Goal: Browse casually: Explore the website without a specific task or goal

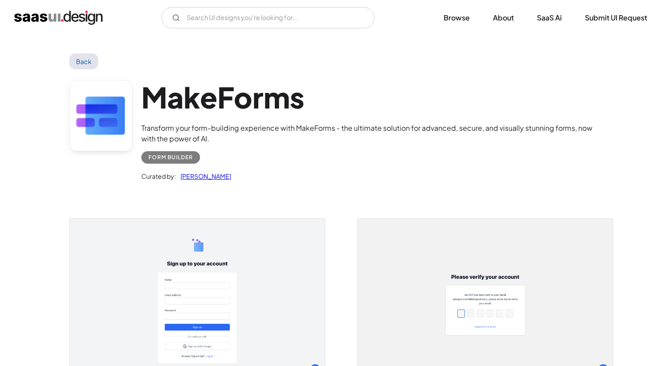
click at [85, 17] on img "home" at bounding box center [58, 18] width 88 height 14
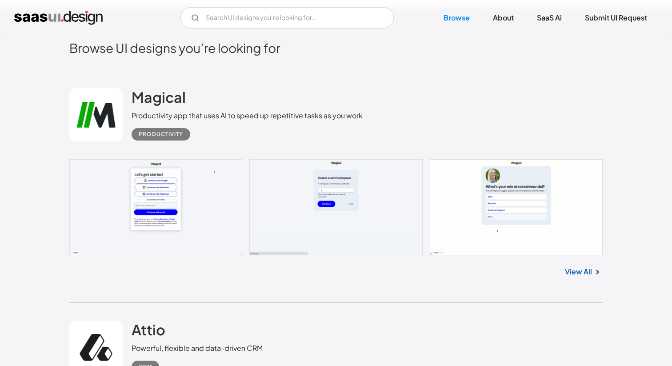
scroll to position [209, 0]
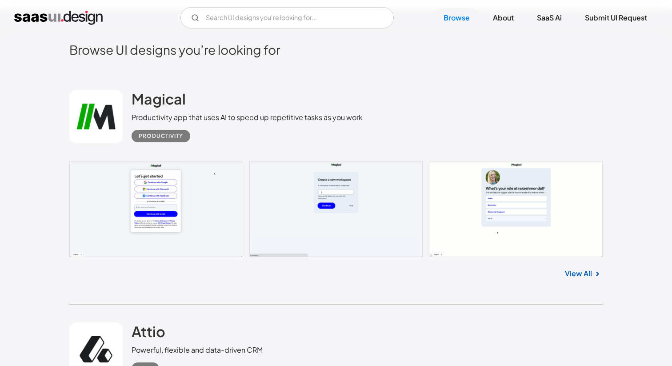
click at [577, 273] on link "View All" at bounding box center [578, 273] width 27 height 11
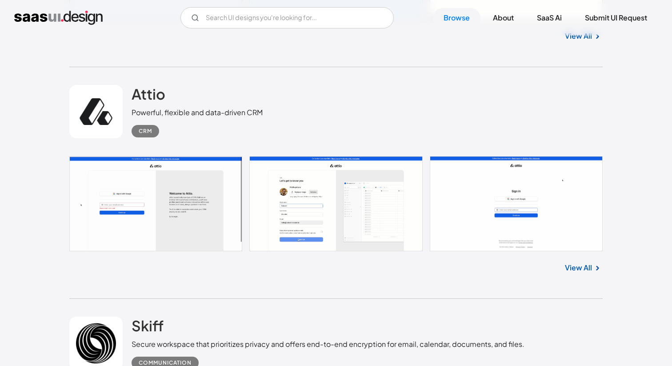
scroll to position [452, 0]
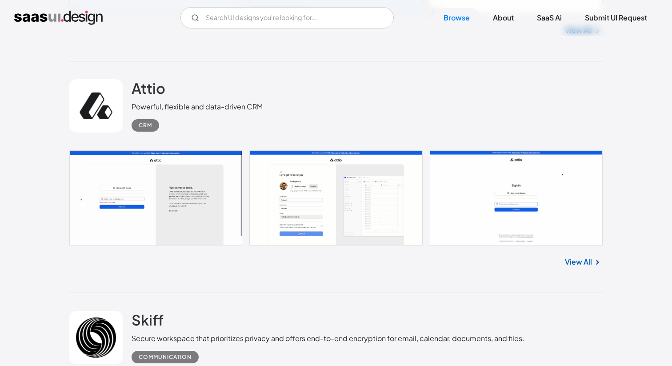
click at [152, 169] on link at bounding box center [335, 197] width 533 height 95
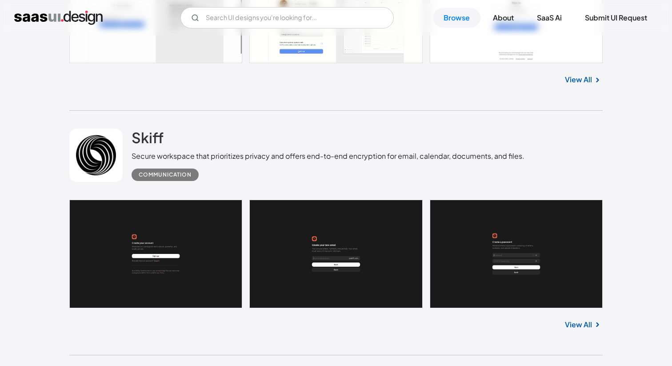
scroll to position [643, 0]
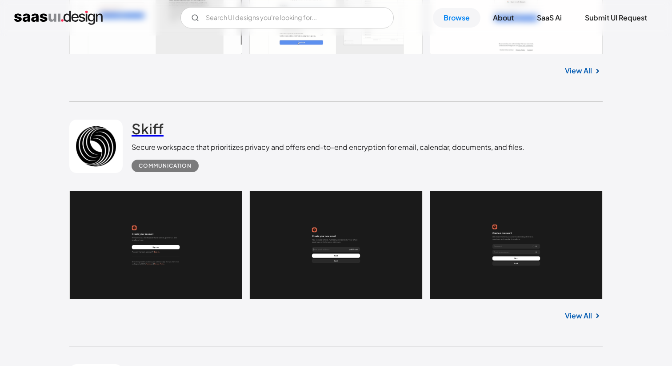
click at [145, 127] on h2 "Skiff" at bounding box center [148, 129] width 32 height 18
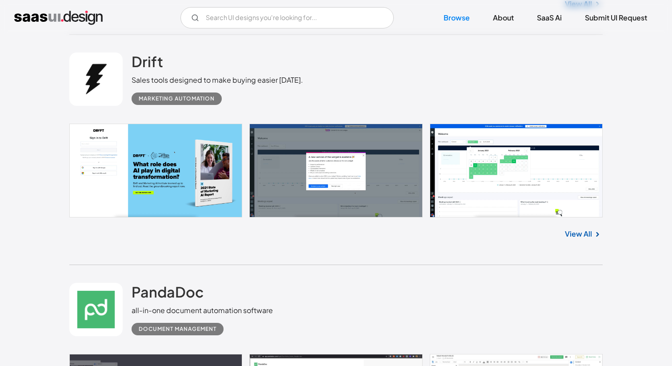
scroll to position [966, 0]
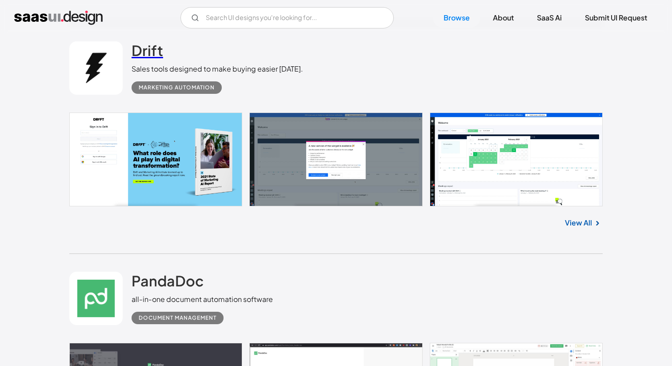
click at [147, 52] on h2 "Drift" at bounding box center [148, 50] width 32 height 18
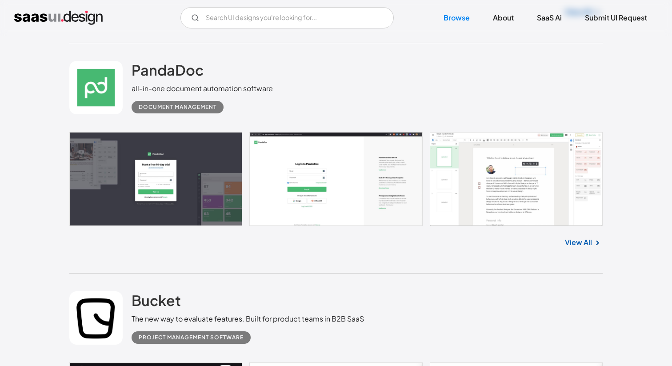
scroll to position [1179, 0]
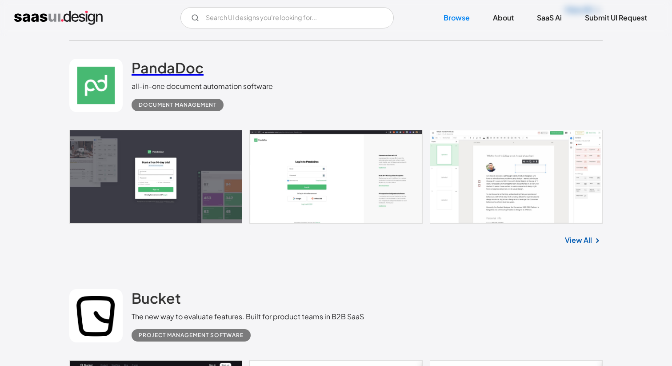
click at [156, 70] on h2 "PandaDoc" at bounding box center [168, 68] width 72 height 18
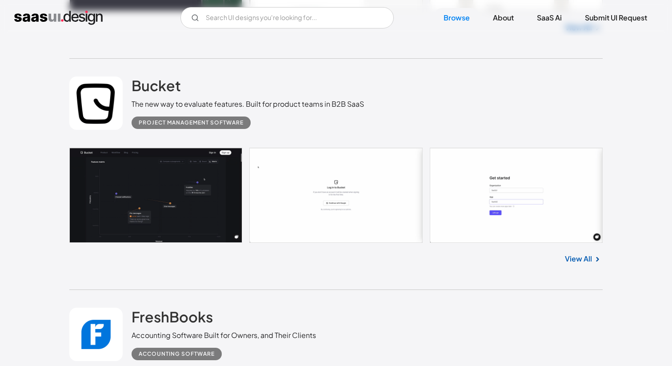
scroll to position [1393, 0]
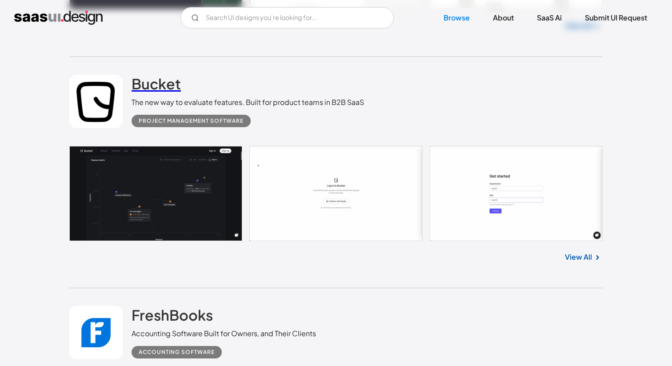
click at [151, 86] on h2 "Bucket" at bounding box center [156, 84] width 49 height 18
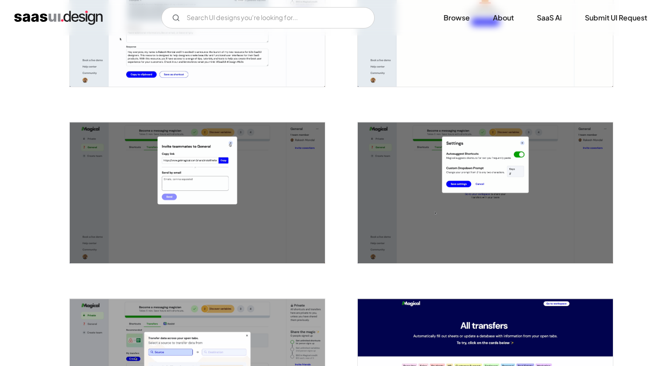
scroll to position [1452, 0]
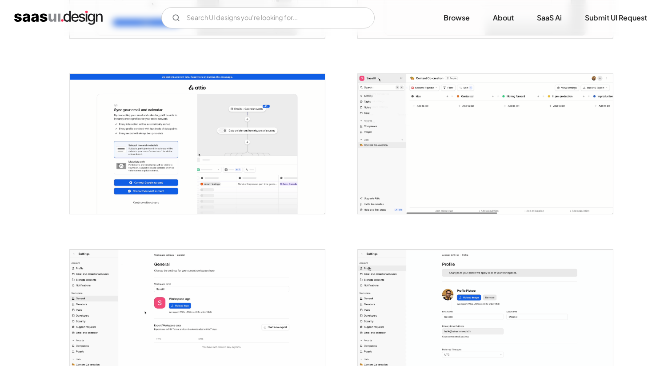
scroll to position [658, 0]
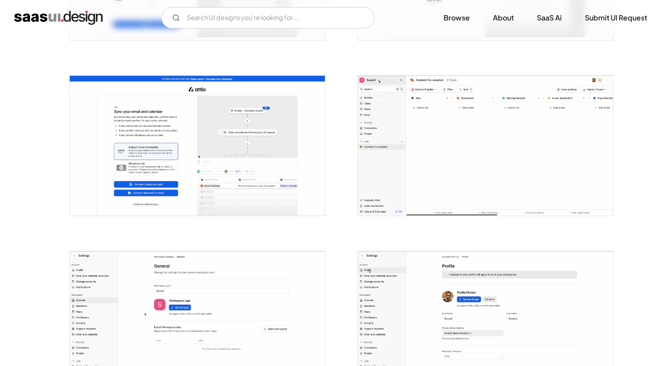
click at [374, 110] on img "open lightbox" at bounding box center [485, 146] width 255 height 140
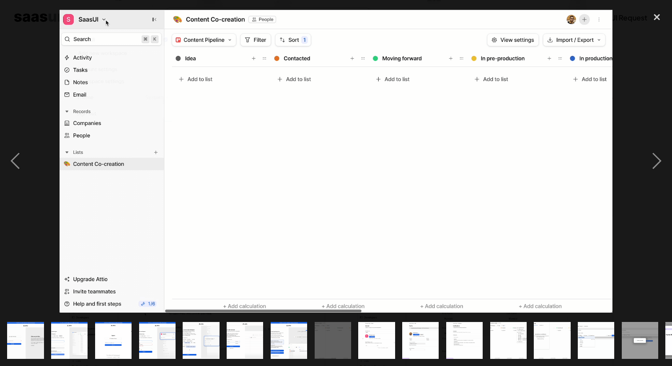
click at [157, 28] on img at bounding box center [336, 161] width 553 height 303
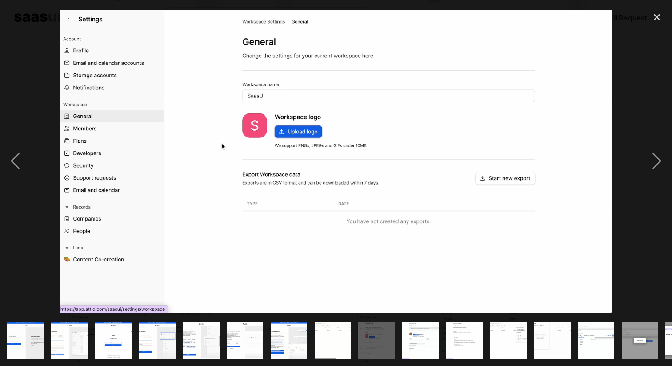
click at [150, 45] on img at bounding box center [336, 161] width 553 height 303
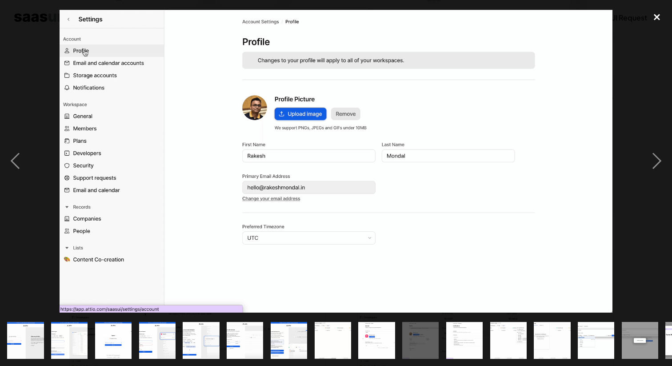
click at [655, 13] on div "close lightbox" at bounding box center [657, 17] width 30 height 20
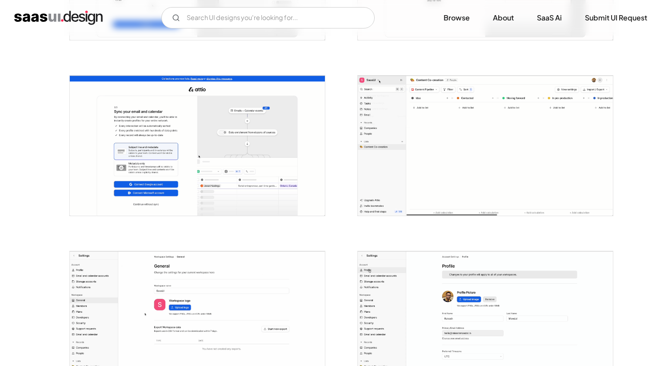
click at [403, 122] on img "open lightbox" at bounding box center [485, 146] width 255 height 140
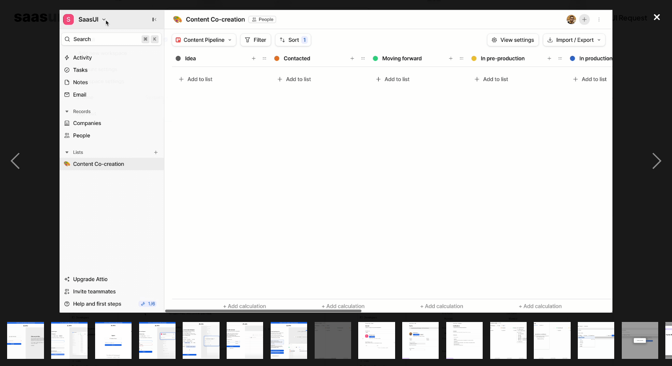
click at [657, 17] on div "close lightbox" at bounding box center [657, 17] width 30 height 20
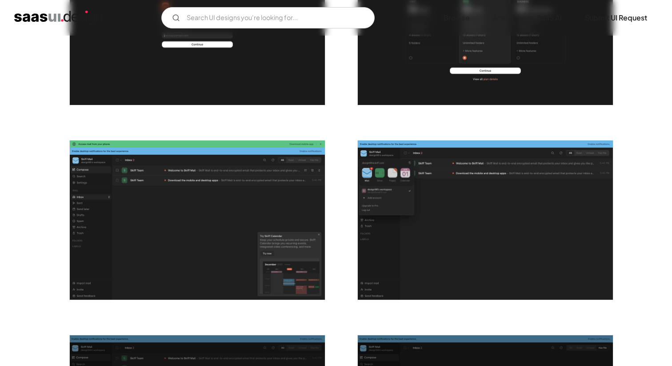
scroll to position [667, 0]
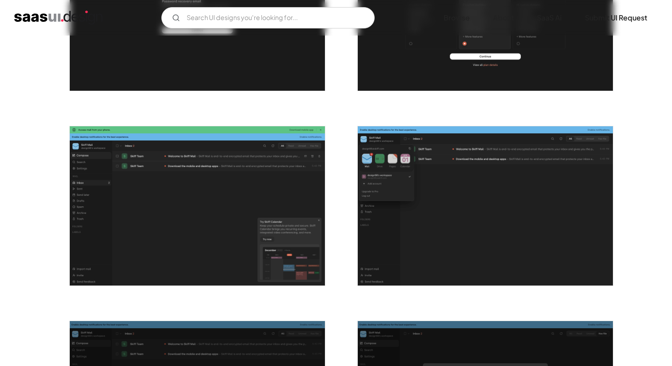
click at [420, 147] on img "open lightbox" at bounding box center [485, 206] width 255 height 160
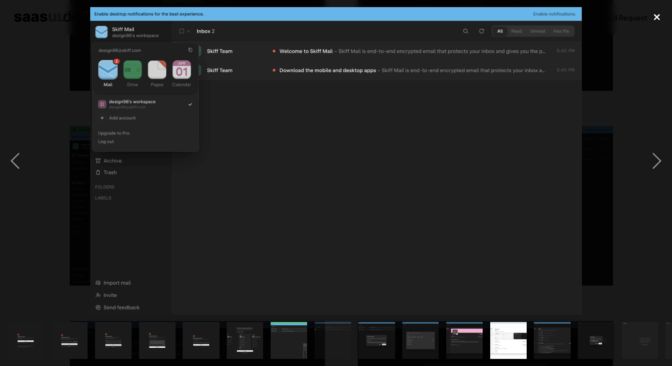
click at [656, 15] on div "close lightbox" at bounding box center [657, 17] width 30 height 20
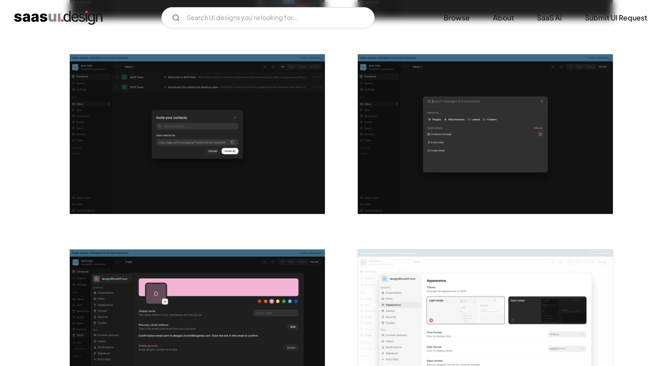
scroll to position [914, 0]
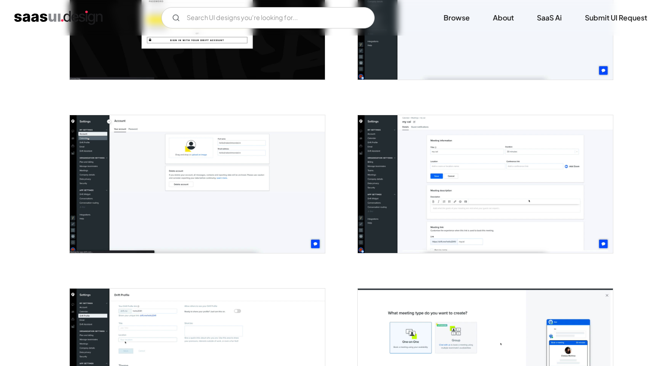
scroll to position [1675, 0]
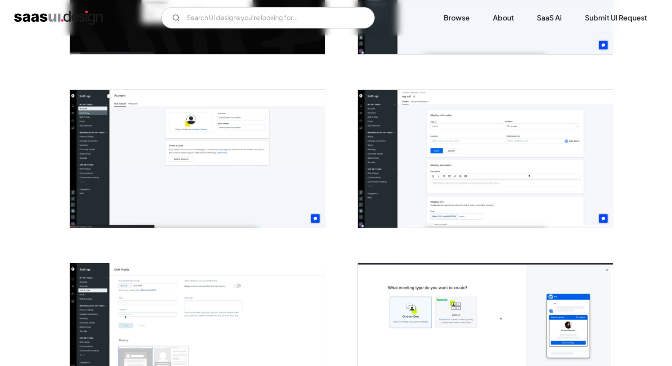
click at [101, 146] on img "open lightbox" at bounding box center [197, 158] width 255 height 137
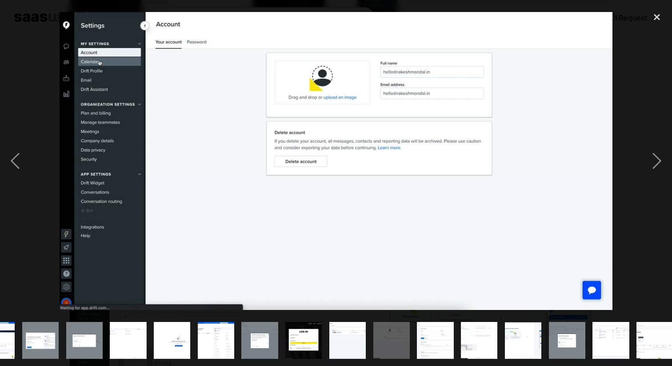
scroll to position [0, 432]
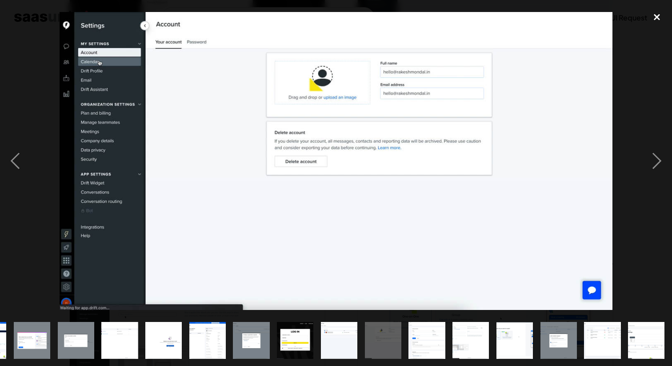
click at [656, 17] on div "close lightbox" at bounding box center [657, 17] width 30 height 20
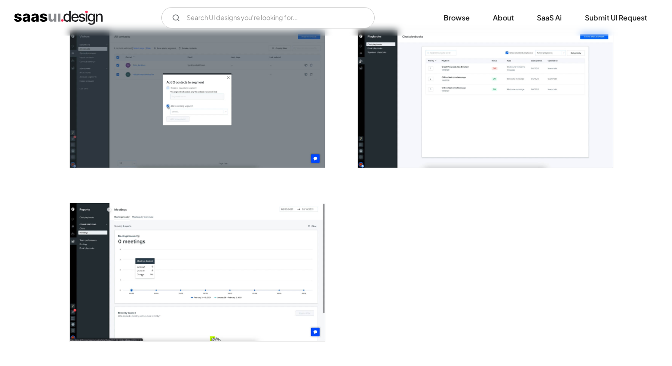
scroll to position [2091, 0]
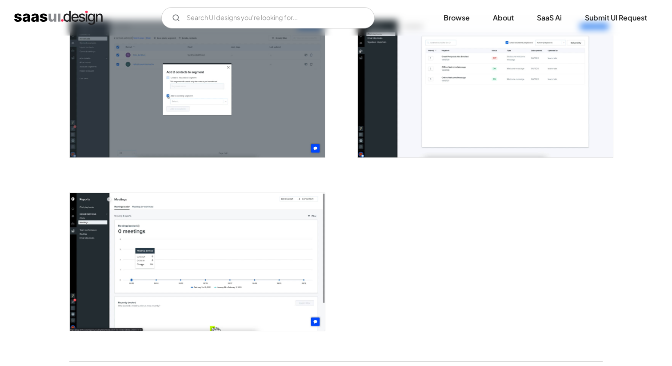
click at [123, 215] on img "open lightbox" at bounding box center [197, 261] width 255 height 137
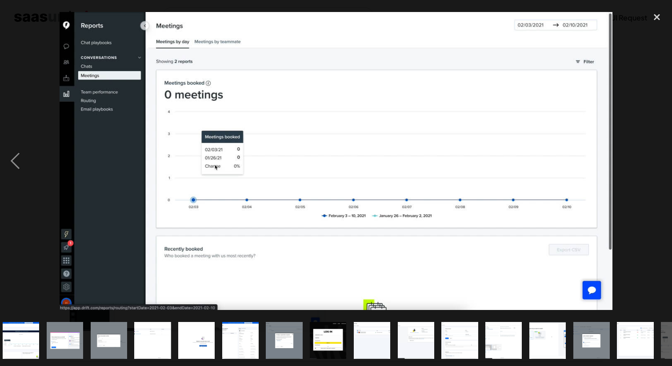
scroll to position [0, 432]
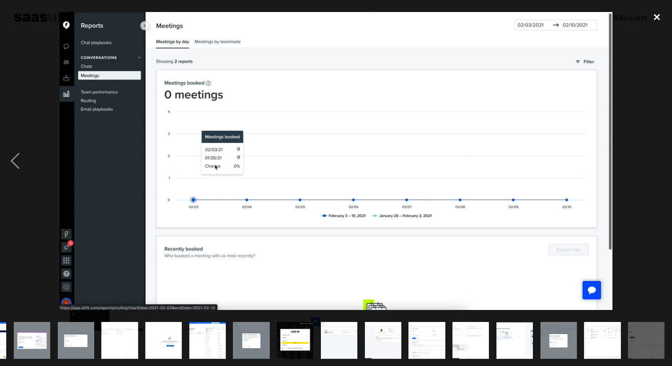
click at [653, 18] on div "close lightbox" at bounding box center [657, 17] width 30 height 20
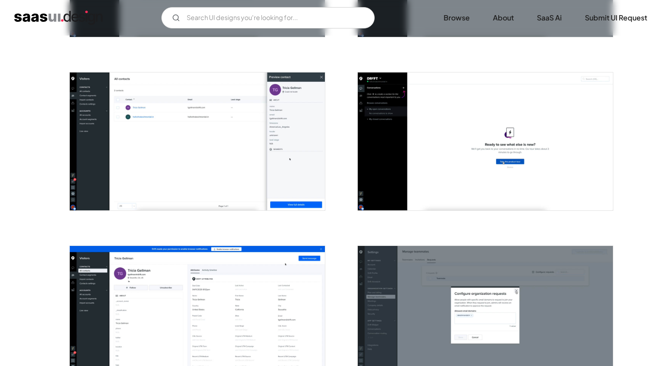
scroll to position [1042, 0]
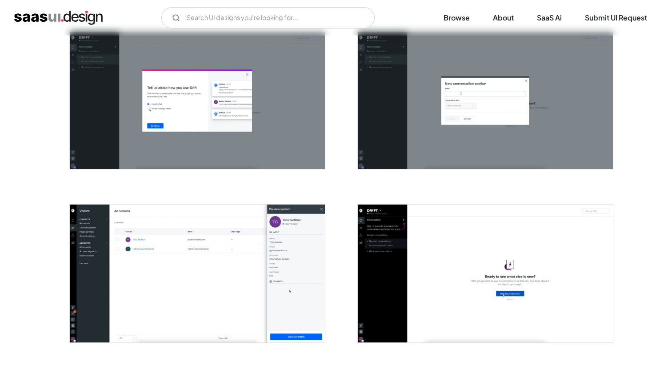
click at [384, 240] on img "open lightbox" at bounding box center [485, 272] width 255 height 137
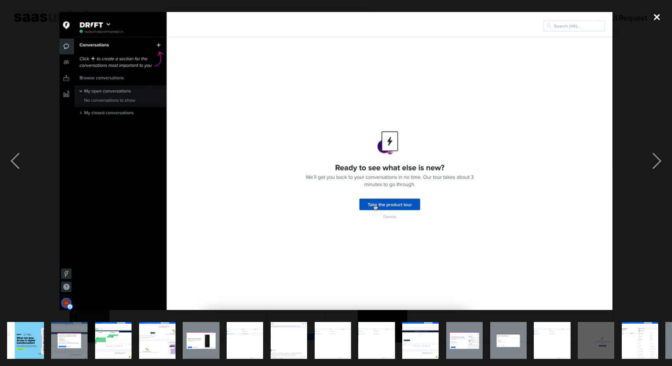
click at [656, 21] on div "close lightbox" at bounding box center [657, 17] width 30 height 20
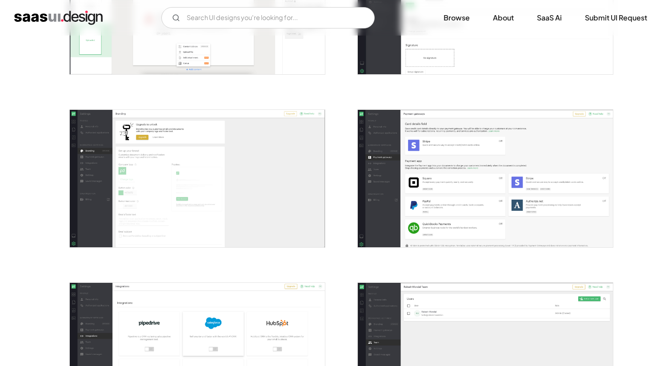
scroll to position [1138, 0]
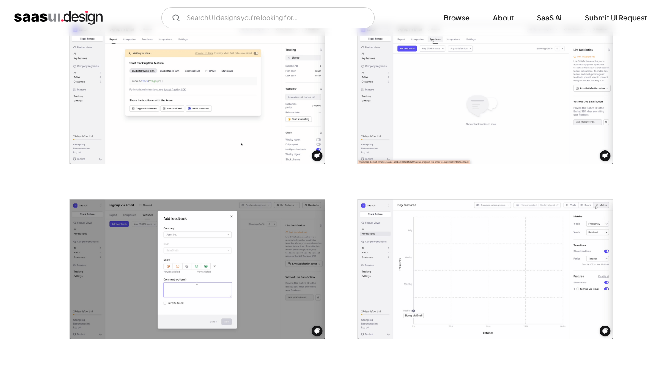
scroll to position [711, 0]
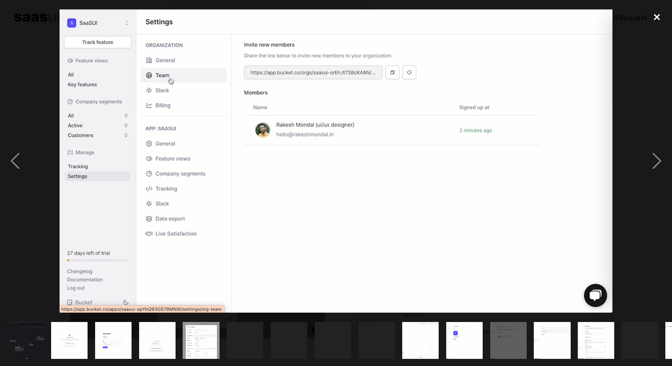
click at [658, 18] on div "close lightbox" at bounding box center [657, 17] width 30 height 20
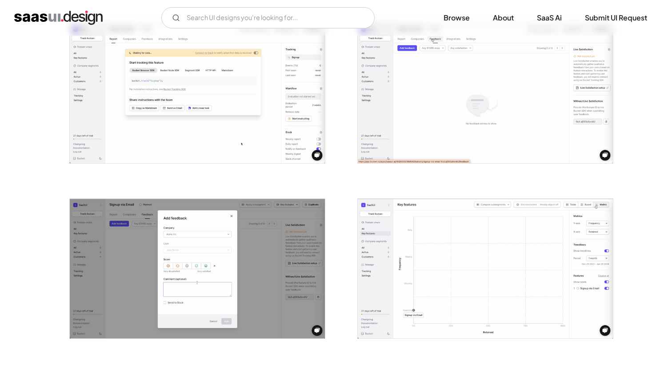
scroll to position [728, 0]
